Goal: Transaction & Acquisition: Obtain resource

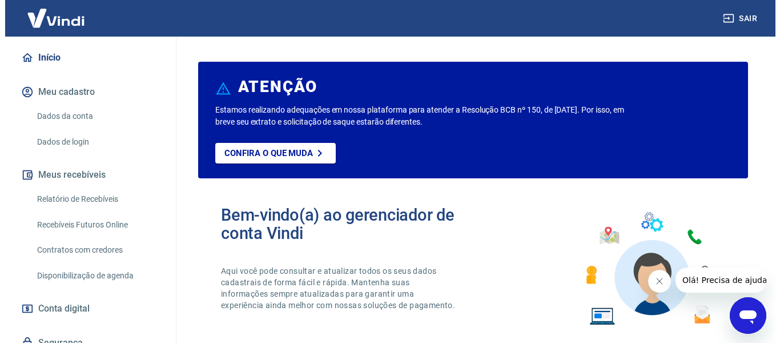
scroll to position [43, 0]
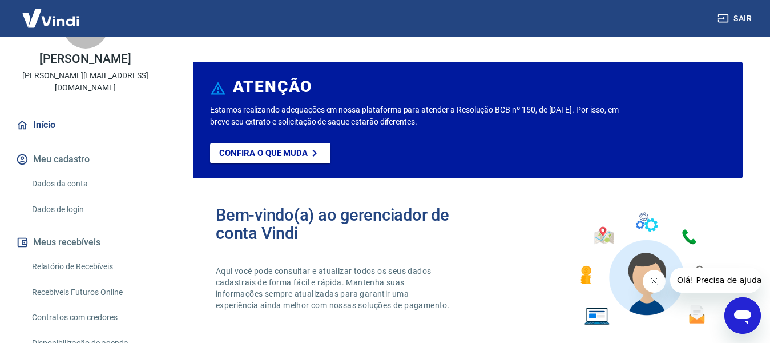
click at [93, 267] on link "Relatório de Recebíveis" at bounding box center [92, 266] width 130 height 23
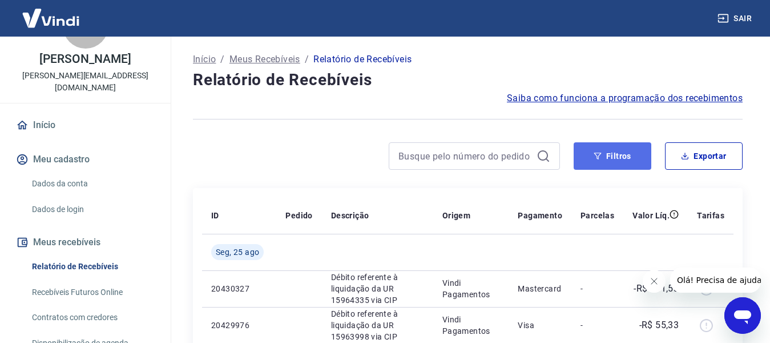
click at [611, 156] on button "Filtros" at bounding box center [613, 155] width 78 height 27
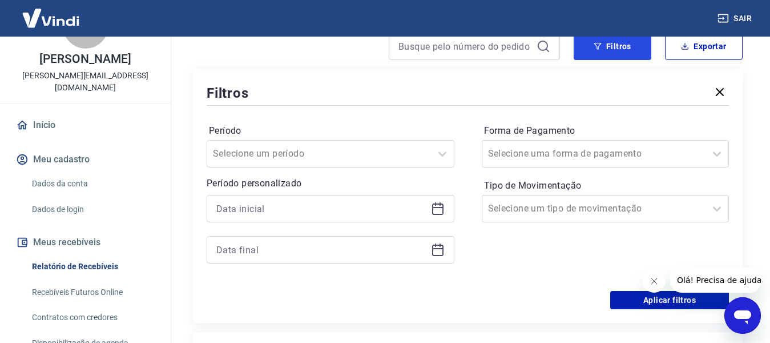
scroll to position [114, 0]
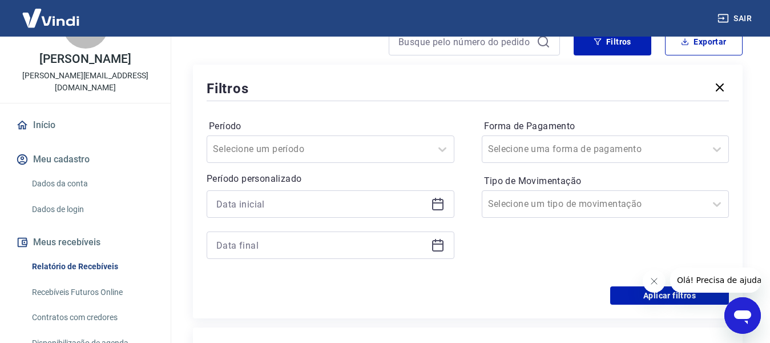
click at [435, 214] on div at bounding box center [331, 203] width 248 height 27
click at [435, 210] on icon at bounding box center [437, 204] width 11 height 11
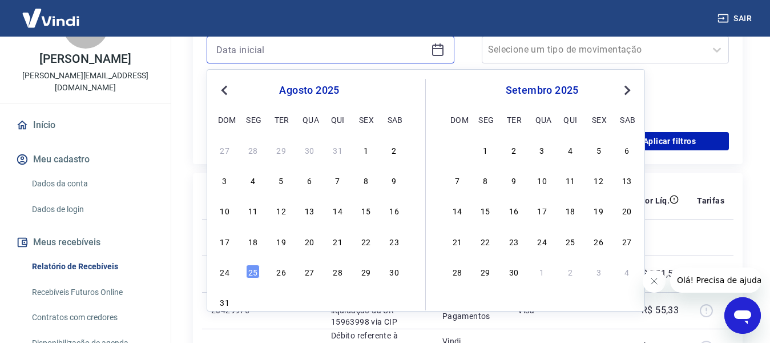
scroll to position [286, 0]
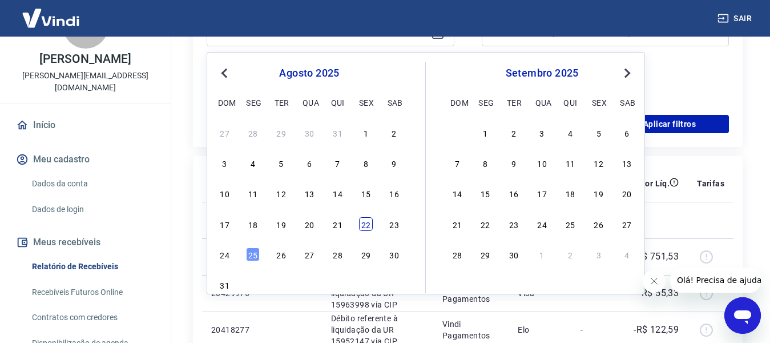
click at [373, 222] on div "22" at bounding box center [366, 224] width 14 height 14
type input "[DATE]"
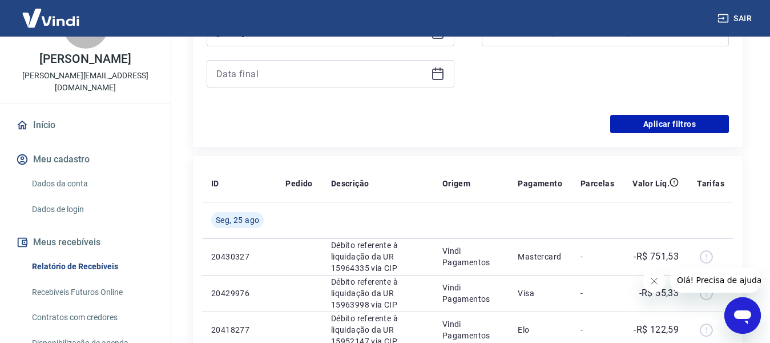
scroll to position [171, 0]
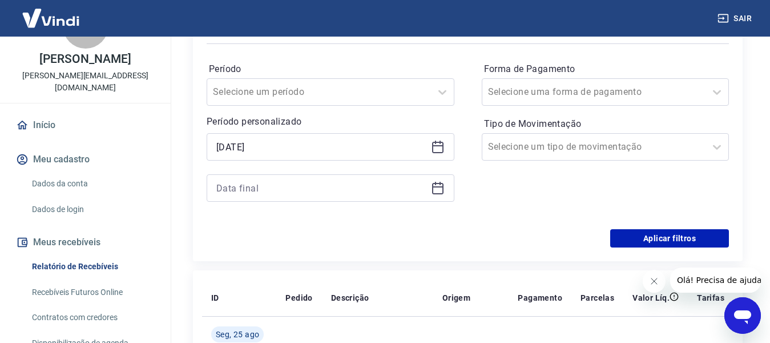
click at [435, 190] on icon at bounding box center [438, 188] width 14 height 14
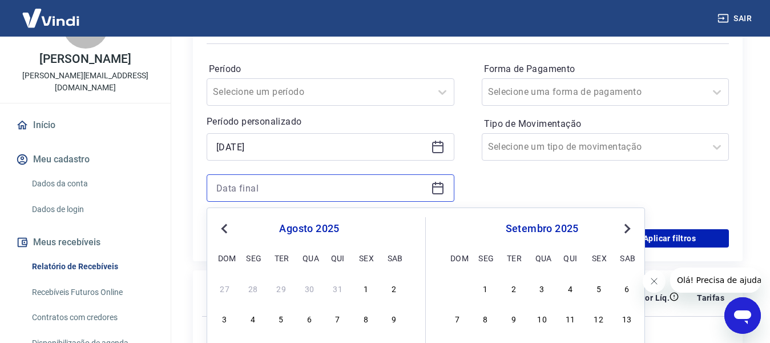
scroll to position [286, 0]
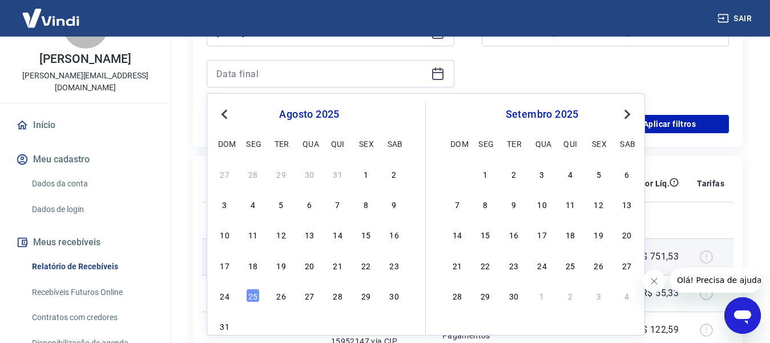
drag, startPoint x: 362, startPoint y: 266, endPoint x: 362, endPoint y: 273, distance: 7.4
click at [363, 266] on div "22" at bounding box center [366, 265] width 14 height 14
type input "[DATE]"
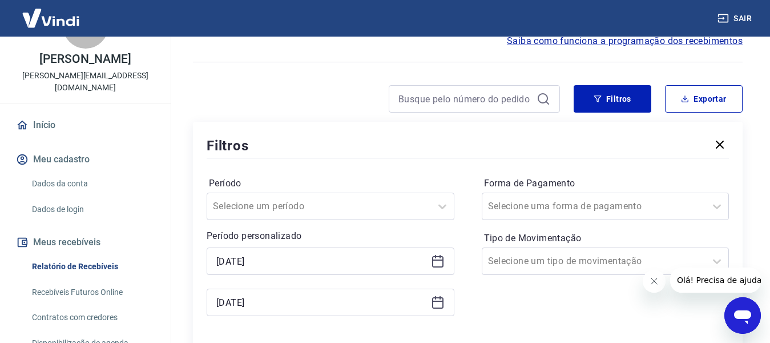
scroll to position [171, 0]
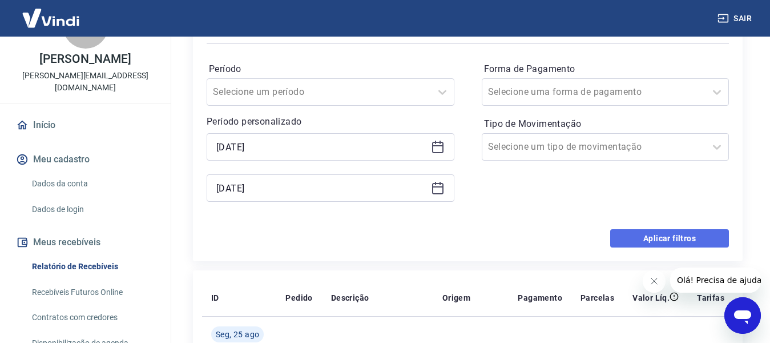
click at [639, 247] on button "Aplicar filtros" at bounding box center [670, 238] width 119 height 18
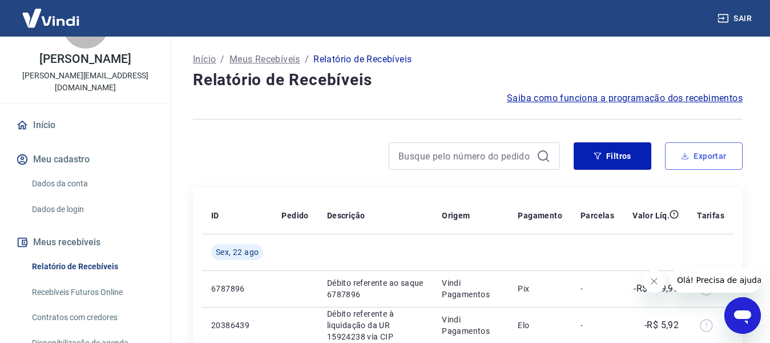
click at [723, 161] on button "Exportar" at bounding box center [704, 155] width 78 height 27
type input "[DATE]"
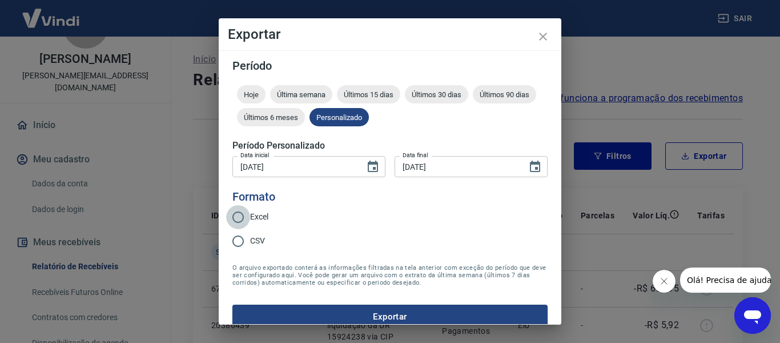
click at [246, 220] on input "Excel" at bounding box center [238, 217] width 24 height 24
radio input "true"
click at [355, 316] on button "Exportar" at bounding box center [389, 316] width 315 height 24
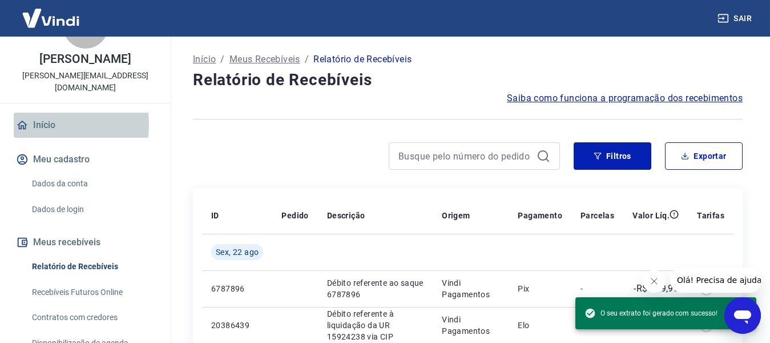
click at [47, 125] on link "Início" at bounding box center [85, 125] width 143 height 25
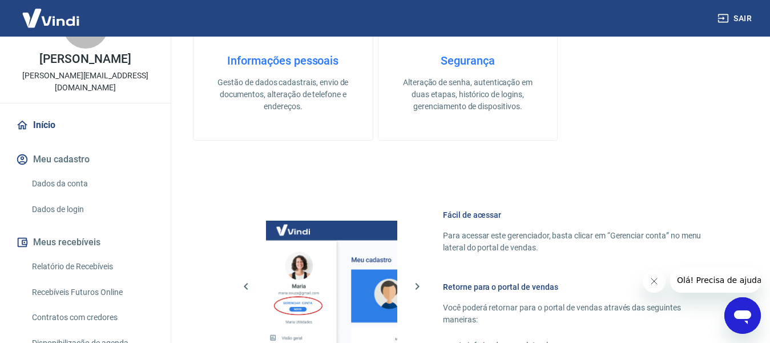
scroll to position [713, 0]
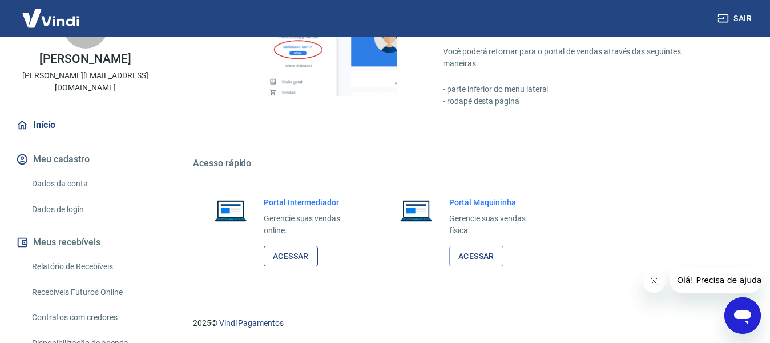
click at [267, 258] on link "Acessar" at bounding box center [291, 256] width 54 height 21
